Goal: Task Accomplishment & Management: Use online tool/utility

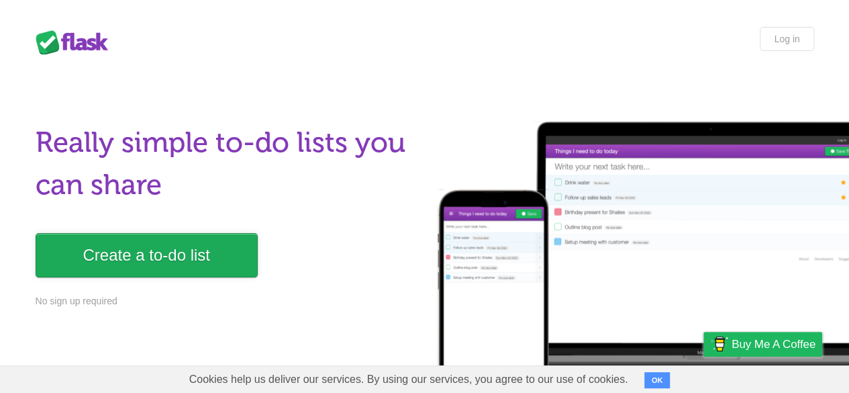
click at [147, 267] on link "Create a to-do list" at bounding box center [147, 255] width 222 height 44
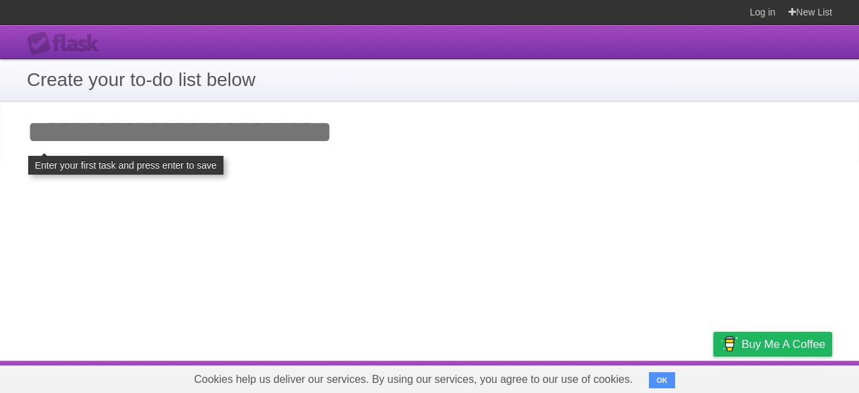
click at [269, 134] on input "Add your first task" at bounding box center [429, 132] width 859 height 62
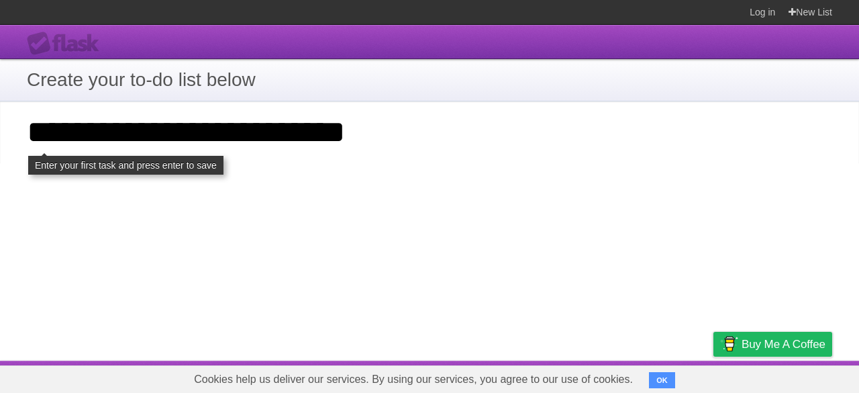
type input "**********"
click input "**********" at bounding box center [0, 0] width 0 height 0
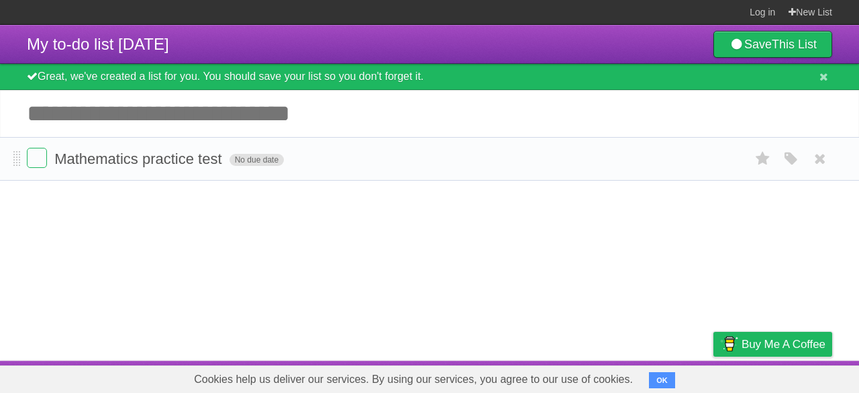
click at [254, 162] on span "No due date" at bounding box center [257, 160] width 54 height 12
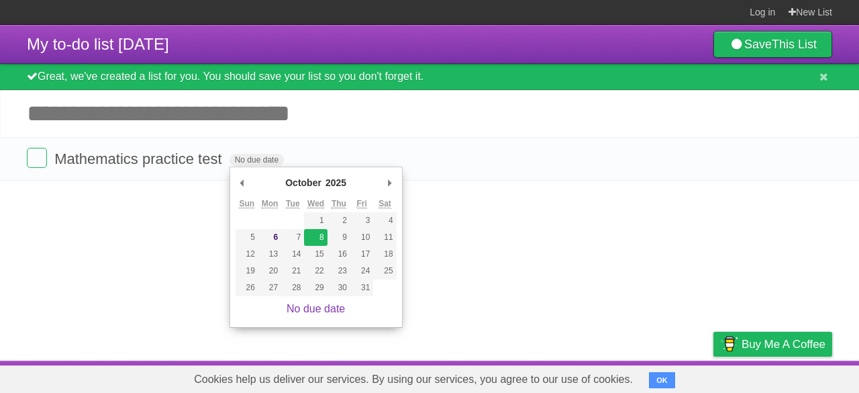
type span "[DATE]"
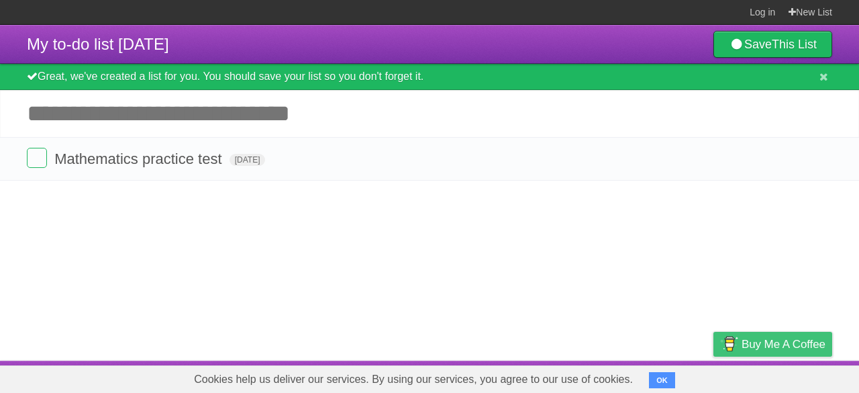
click at [799, 341] on span "Buy me a coffee" at bounding box center [784, 344] width 84 height 24
click at [772, 64] on div "Great, we've created a list for you. You should save your list so you don't for…" at bounding box center [429, 77] width 859 height 26
click at [800, 9] on link "New List" at bounding box center [811, 12] width 44 height 24
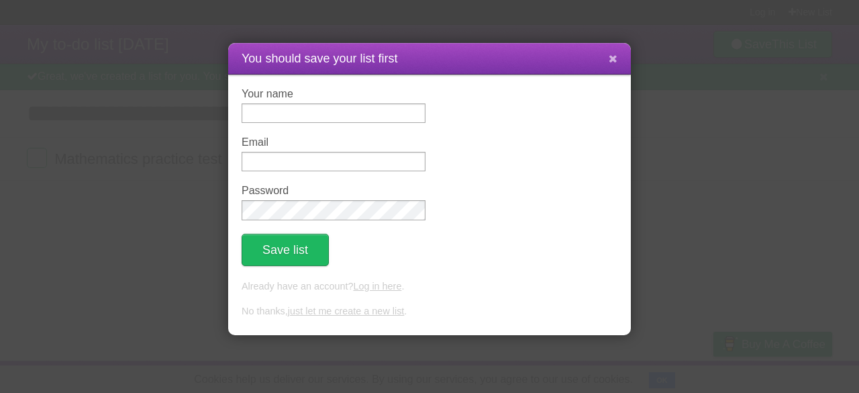
click at [606, 58] on button at bounding box center [613, 59] width 29 height 26
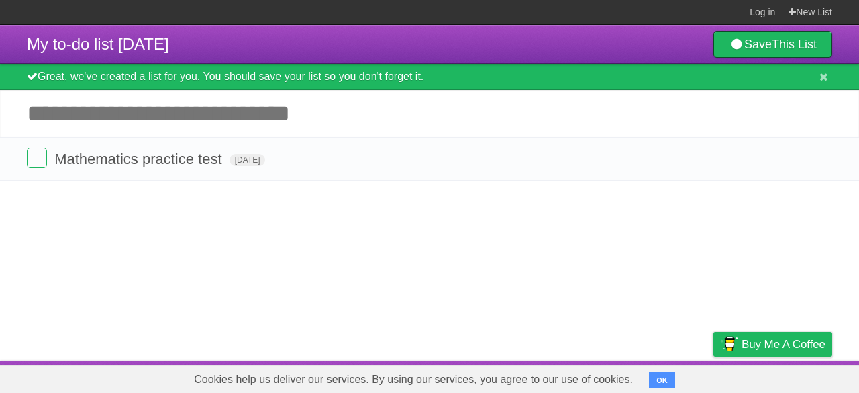
click at [655, 376] on button "OK" at bounding box center [662, 380] width 26 height 16
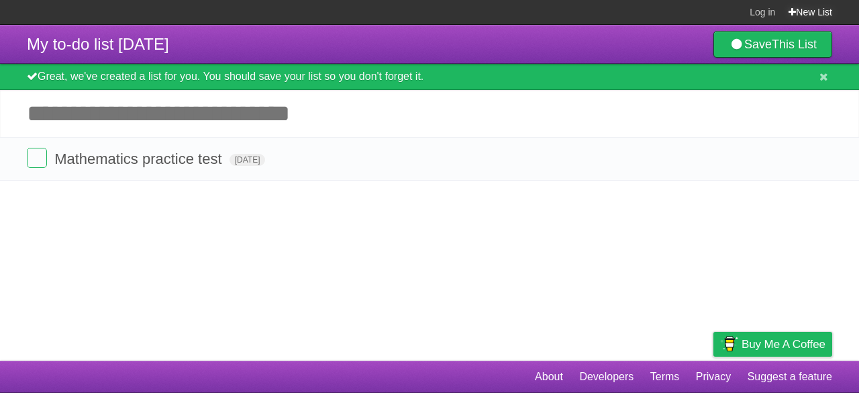
click at [803, 19] on link "New List" at bounding box center [811, 12] width 44 height 24
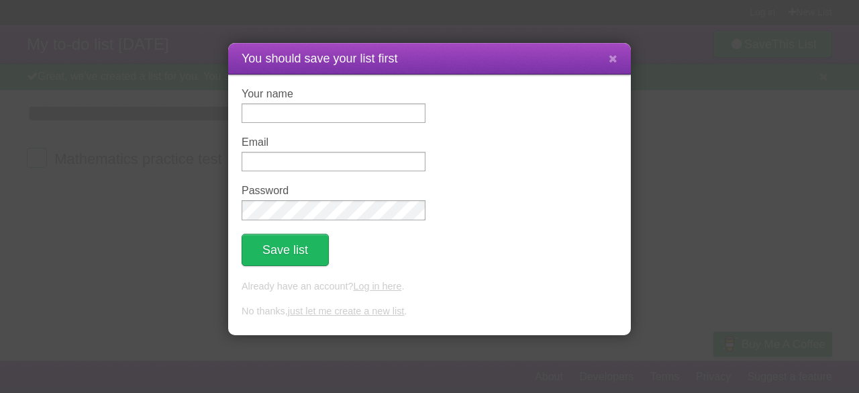
click at [618, 78] on div "Your name Email Password Save list Already have an account? Log in here . No th…" at bounding box center [429, 205] width 403 height 261
click at [612, 66] on button at bounding box center [613, 59] width 29 height 26
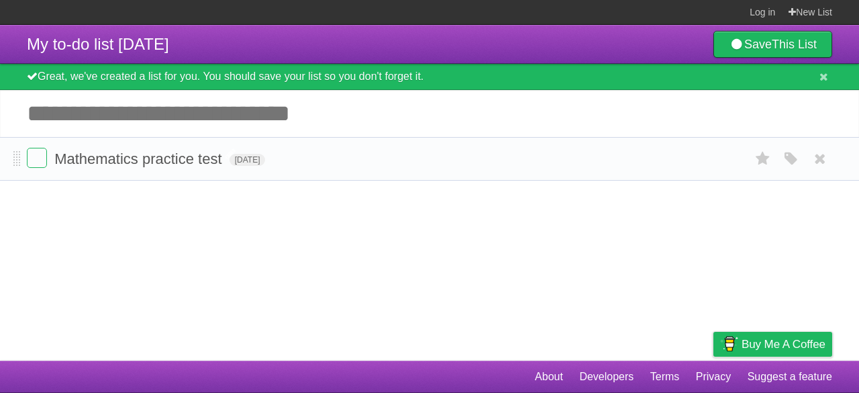
click at [94, 160] on span "Mathematics practice test" at bounding box center [139, 158] width 171 height 17
click at [43, 160] on label at bounding box center [37, 158] width 20 height 20
